Goal: Task Accomplishment & Management: Manage account settings

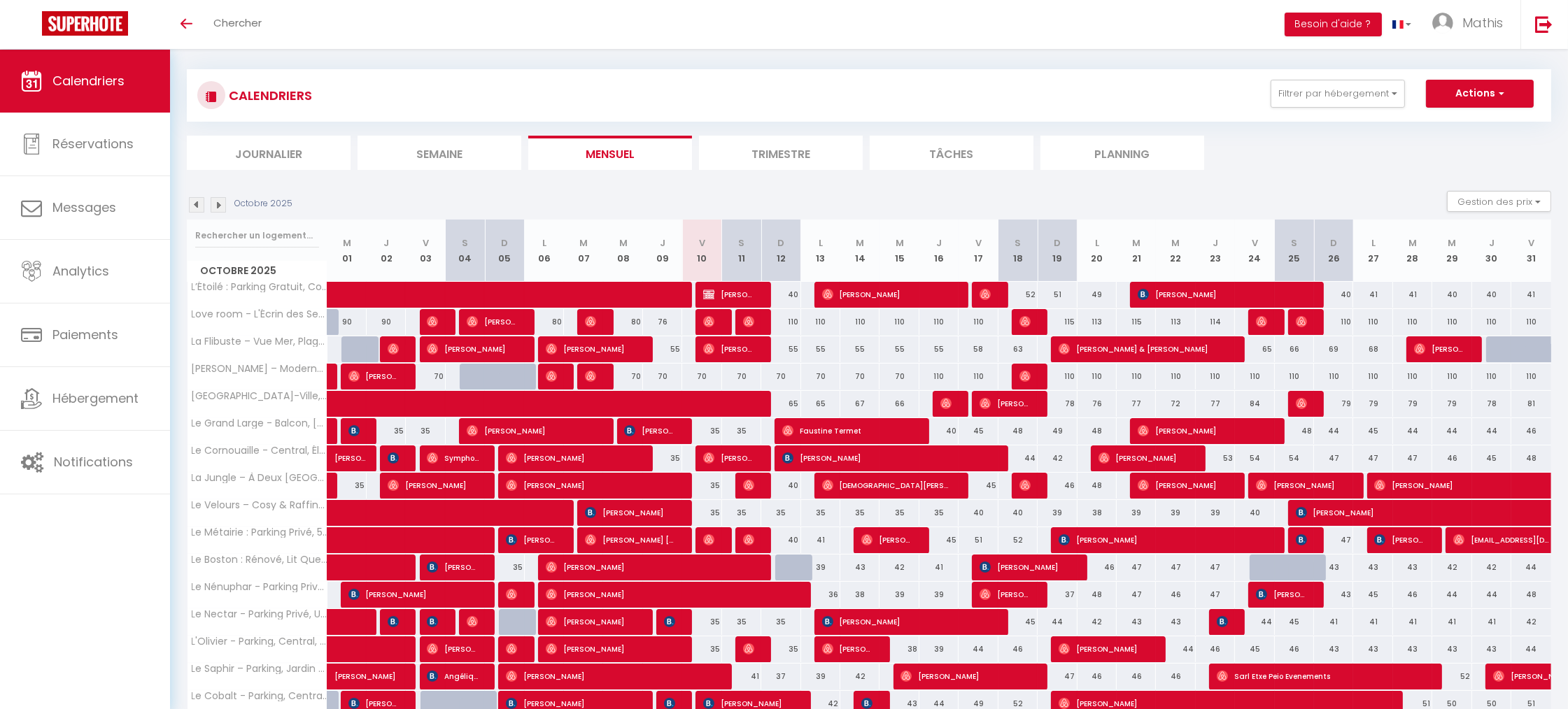
scroll to position [45, 0]
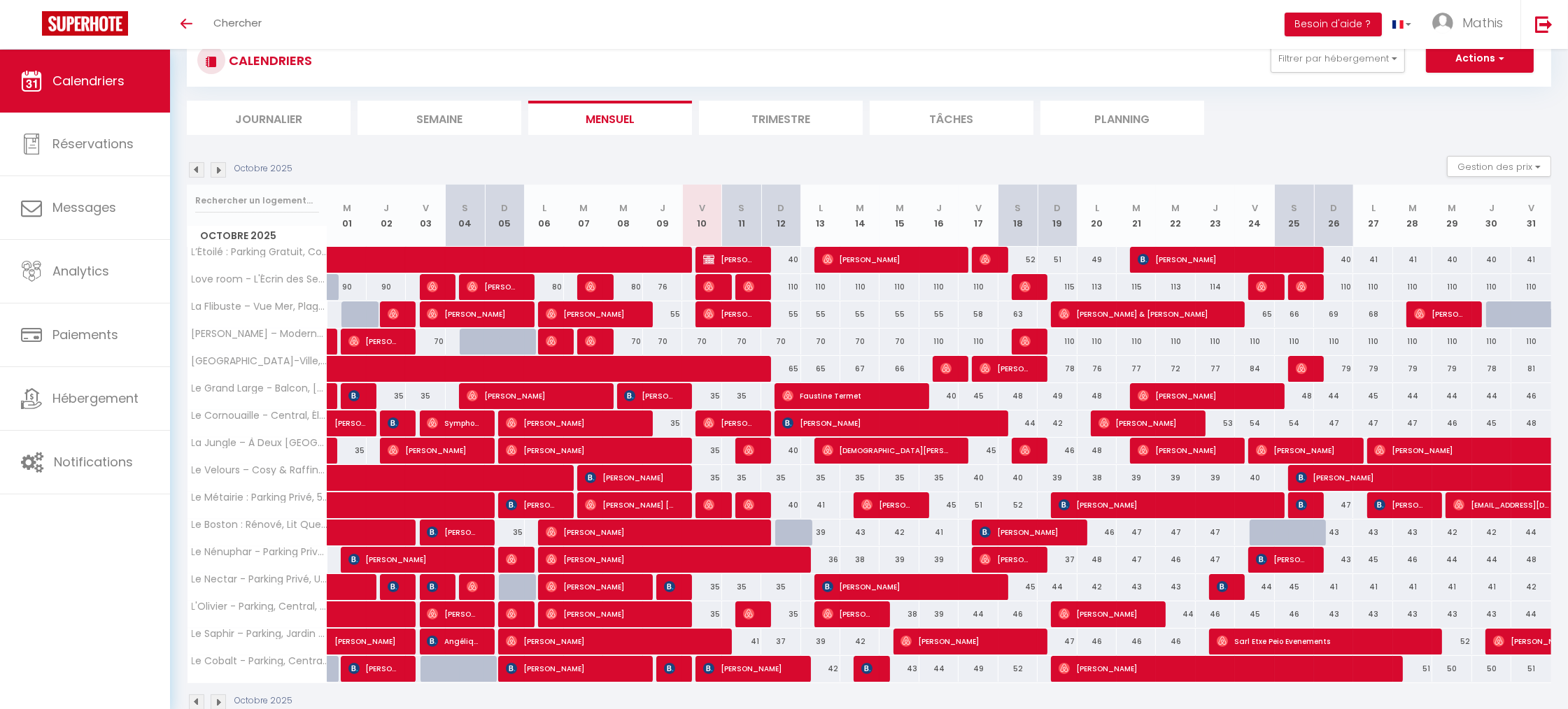
click at [784, 478] on div "35" at bounding box center [780, 478] width 39 height 26
type input "35"
type input "Dim 12 Octobre 2025"
type input "Lun 13 Octobre 2025"
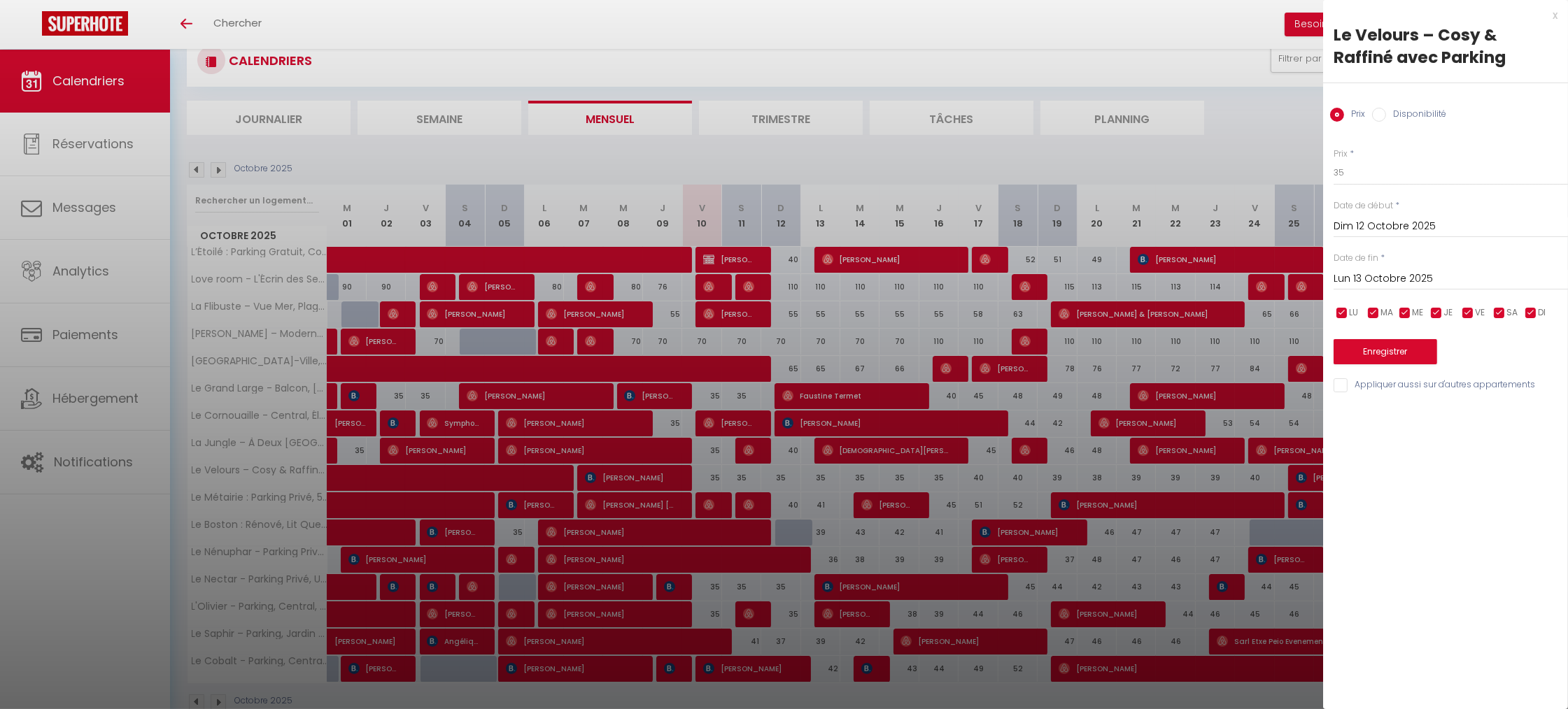
drag, startPoint x: 1392, startPoint y: 91, endPoint x: 1406, endPoint y: 114, distance: 26.9
click at [1392, 91] on div "Prix Disponibilité" at bounding box center [1446, 107] width 245 height 47
click at [1406, 114] on label "Disponibilité" at bounding box center [1416, 115] width 60 height 15
click at [1386, 114] on input "Disponibilité" at bounding box center [1379, 114] width 14 height 14
radio input "true"
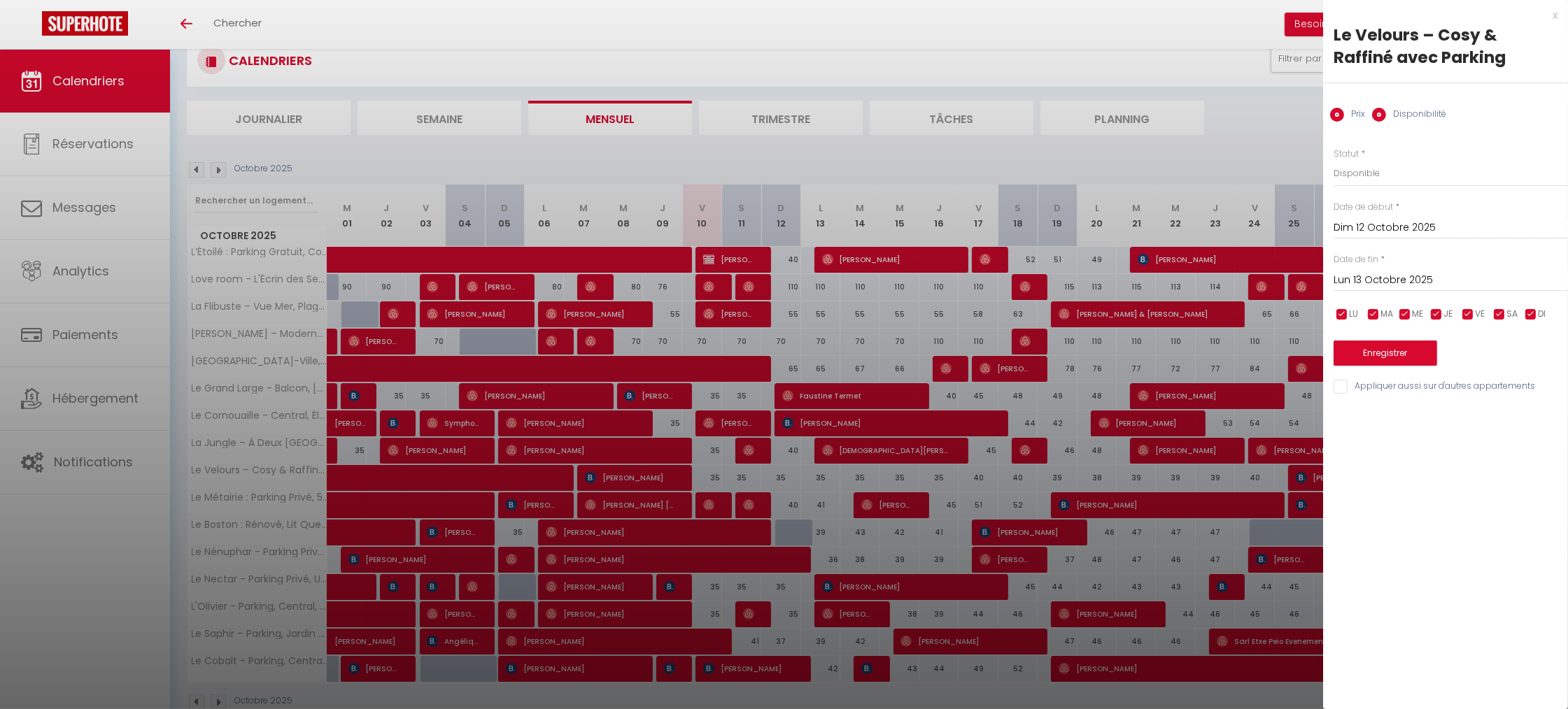
radio input "false"
select select "0"
click at [1369, 361] on button "Enregistrer" at bounding box center [1385, 353] width 104 height 25
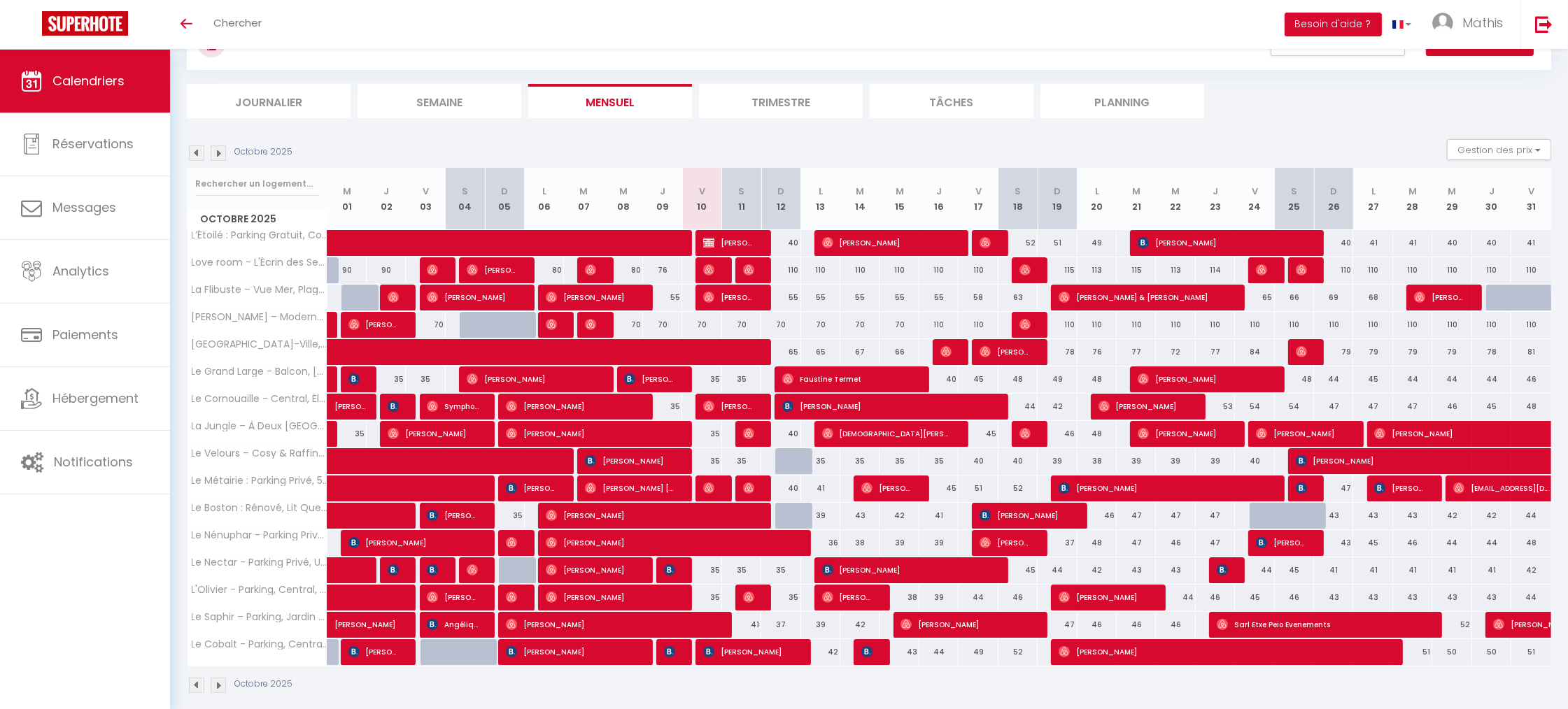
scroll to position [78, 0]
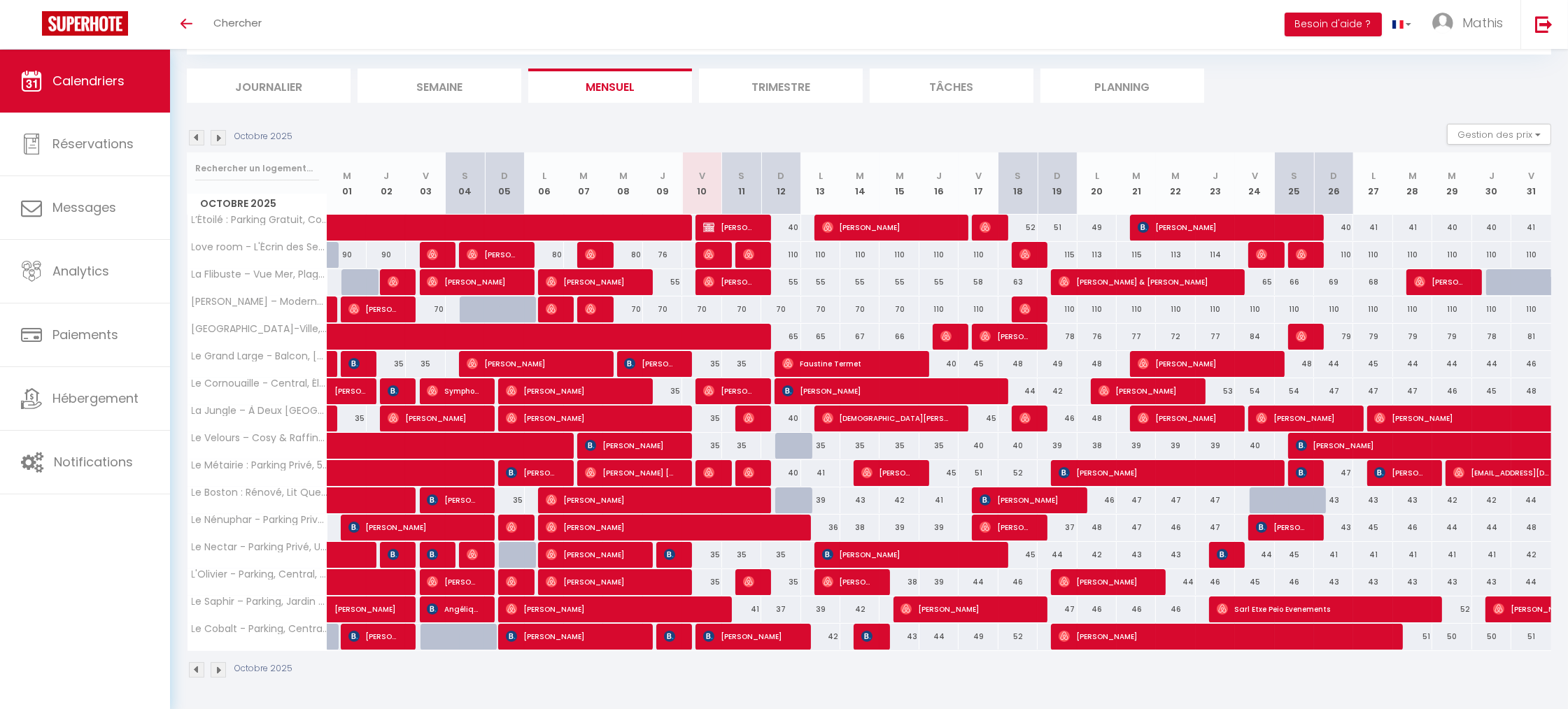
click at [734, 677] on div "Octobre 2025" at bounding box center [868, 672] width 1364 height 41
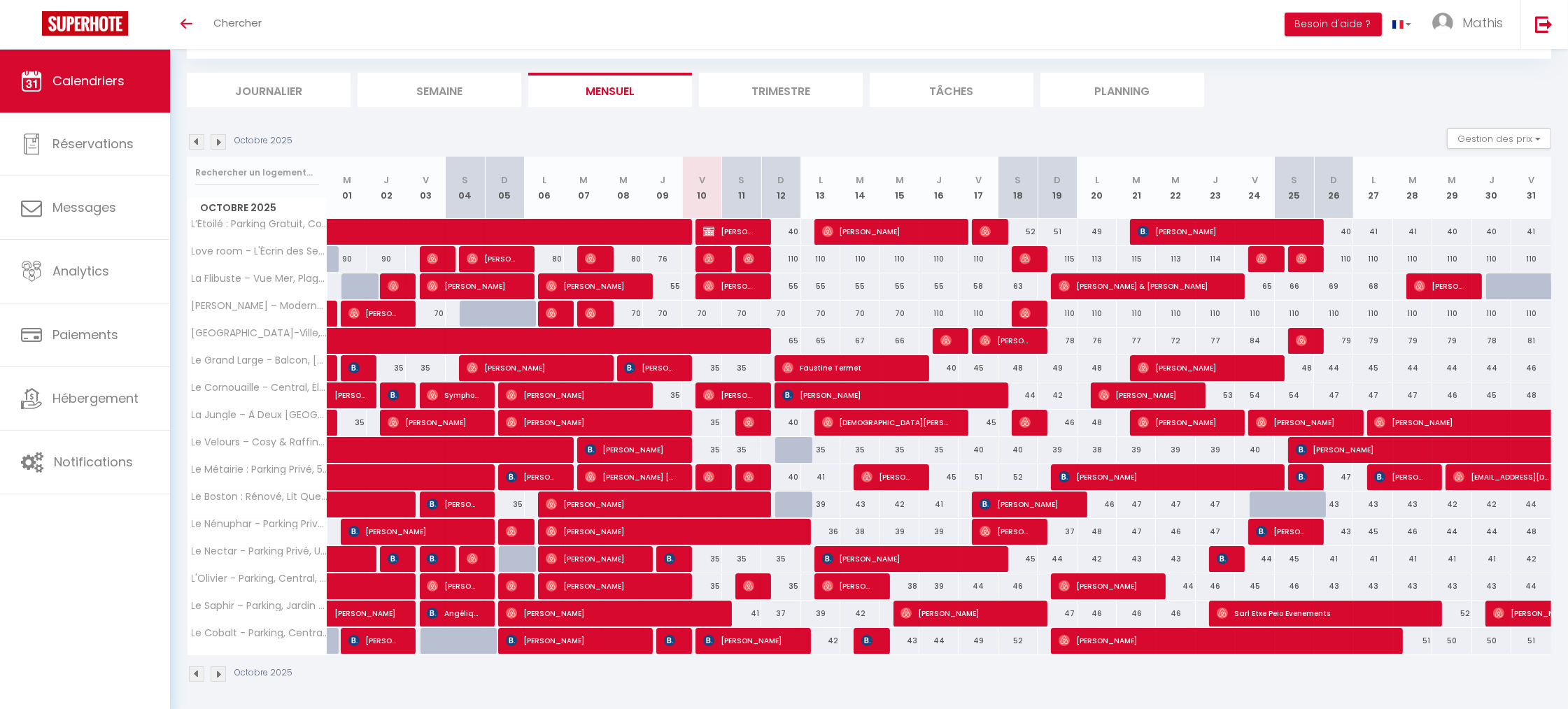
scroll to position [64, 0]
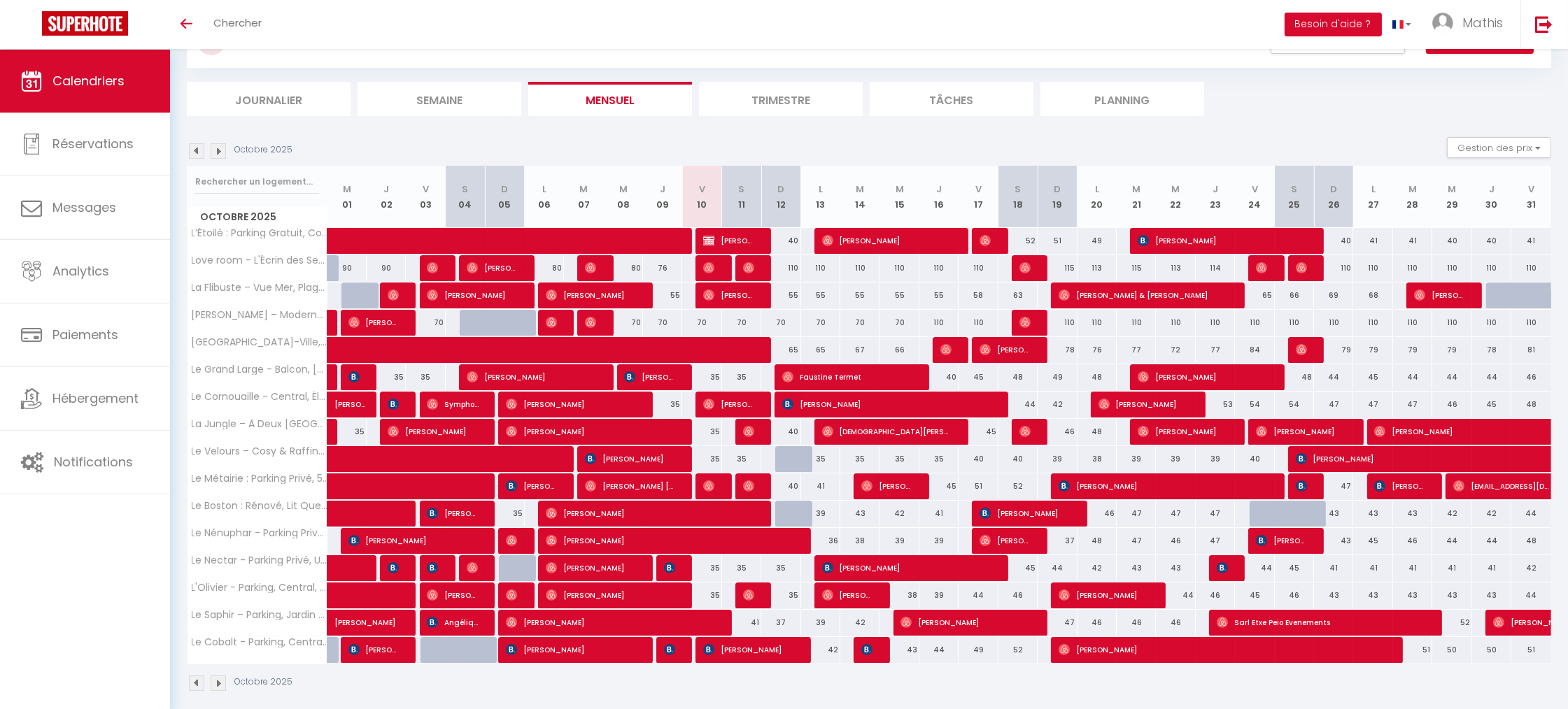
click at [641, 628] on span "[PERSON_NAME]" at bounding box center [610, 622] width 209 height 27
select select "OK"
select select "0"
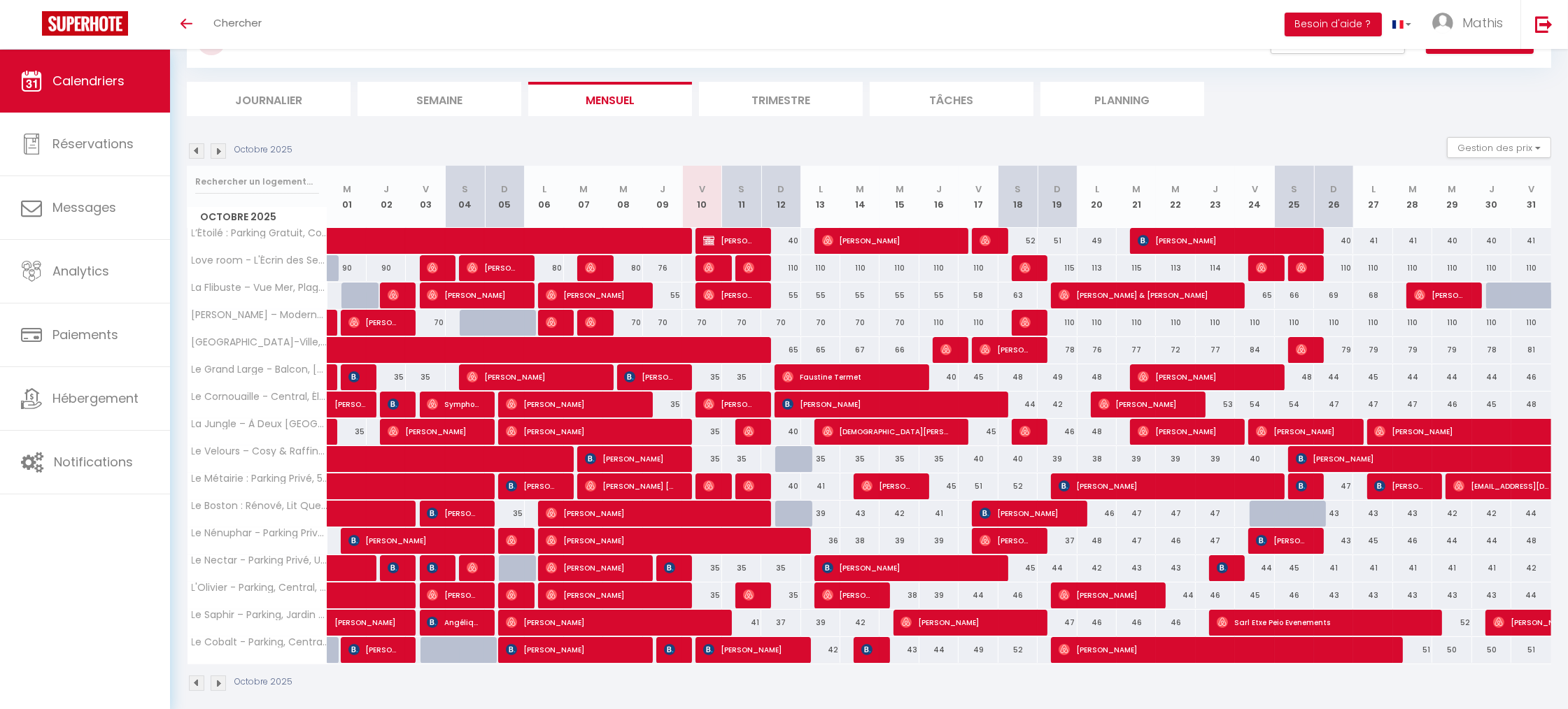
select select "1"
select select
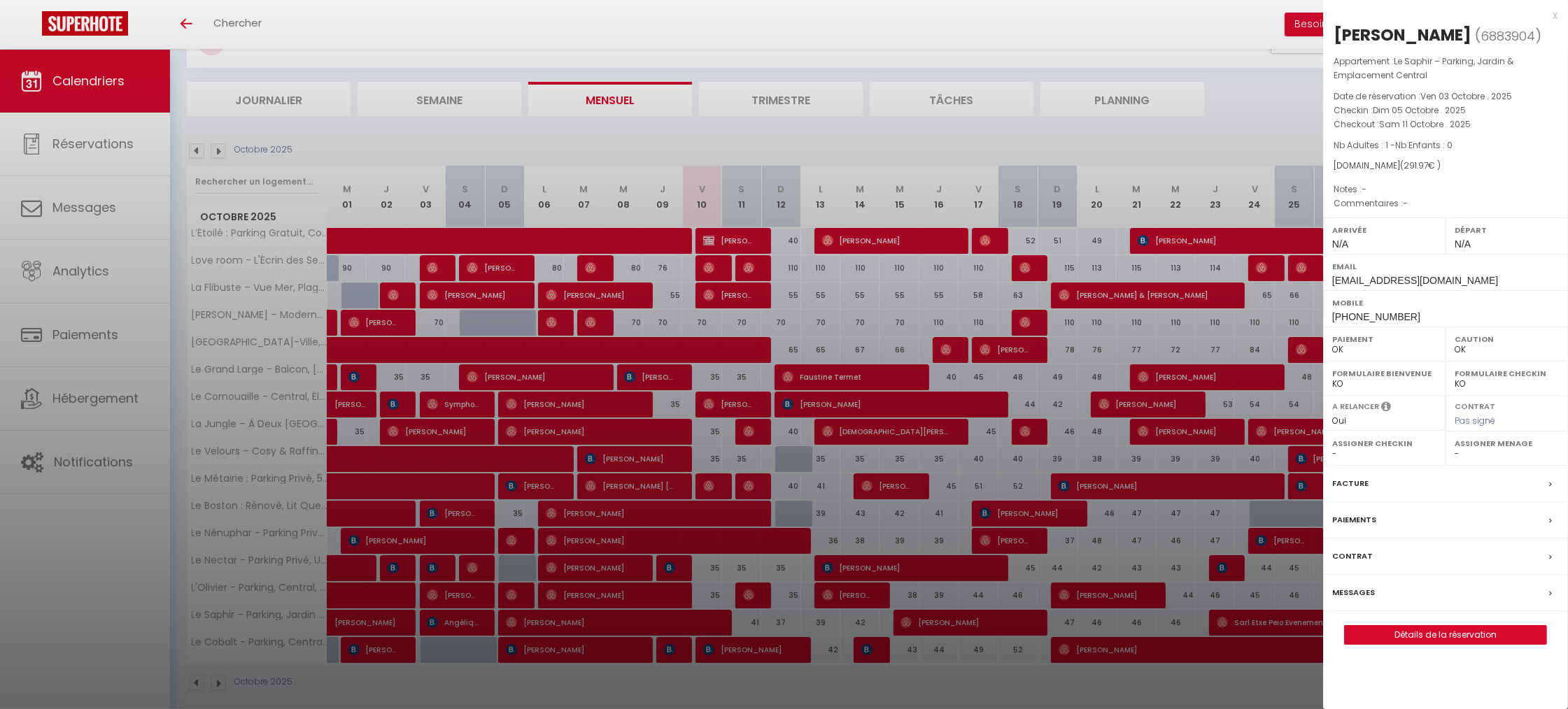
select select "41910"
click at [1404, 120] on span "Sam 11 Octobre . 2025" at bounding box center [1424, 124] width 91 height 12
